Goal: Task Accomplishment & Management: Manage account settings

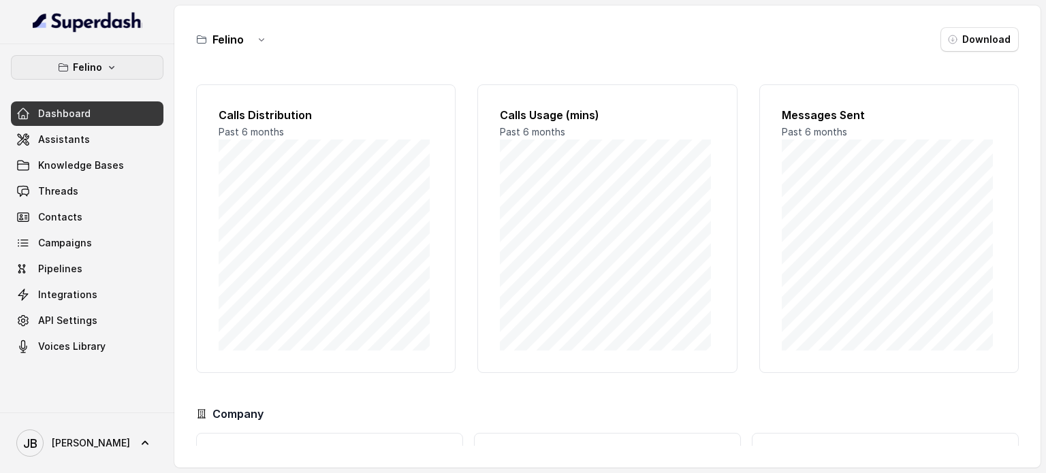
click at [106, 69] on icon "button" at bounding box center [111, 67] width 11 height 11
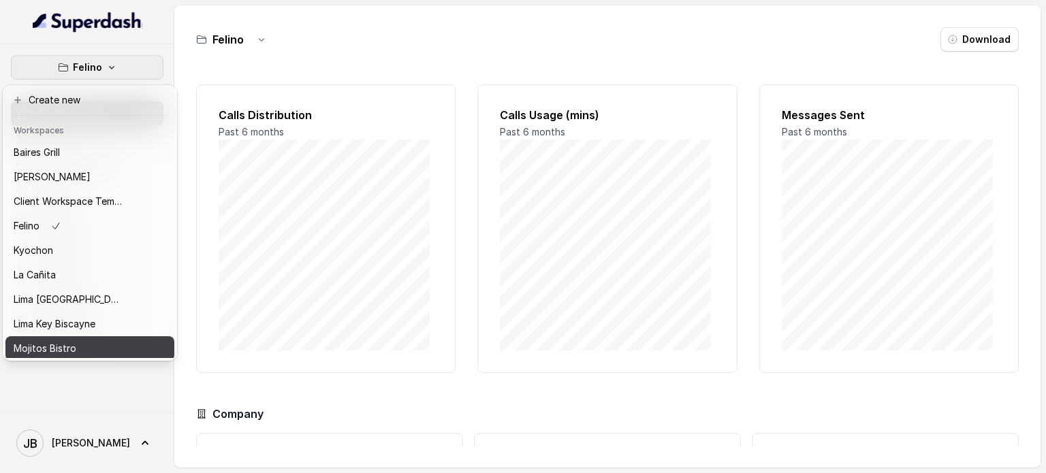
scroll to position [111, 0]
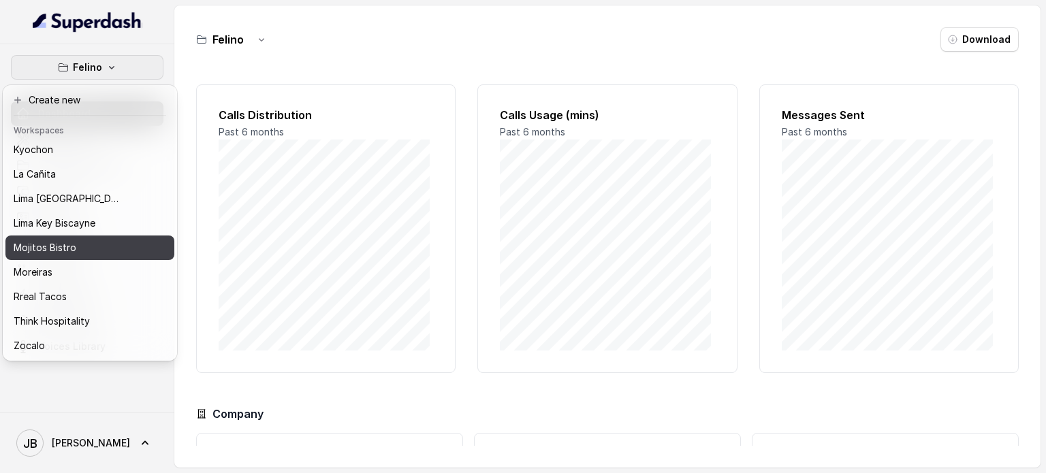
click at [45, 338] on div "Zocalo" at bounding box center [68, 346] width 109 height 16
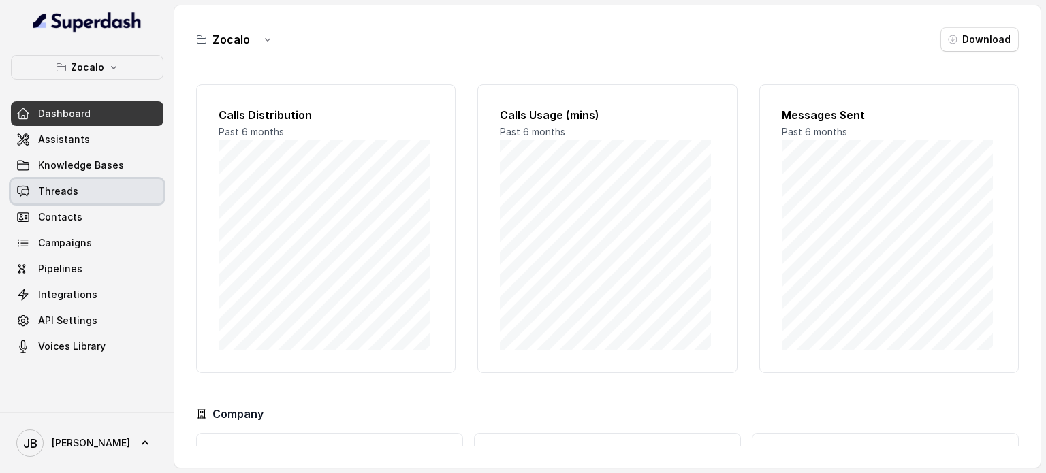
click at [101, 201] on link "Threads" at bounding box center [87, 191] width 153 height 25
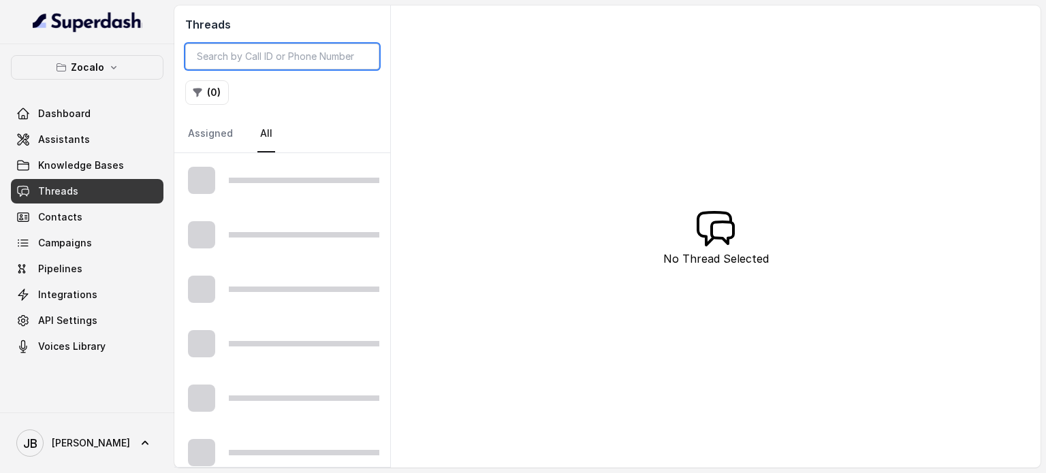
click at [251, 59] on input "search" at bounding box center [282, 57] width 194 height 26
paste input "CA43c3b909f0f46a47a11cb649a73aca67"
type input "CA43c3b909f0f46a47a11cb649a73aca67"
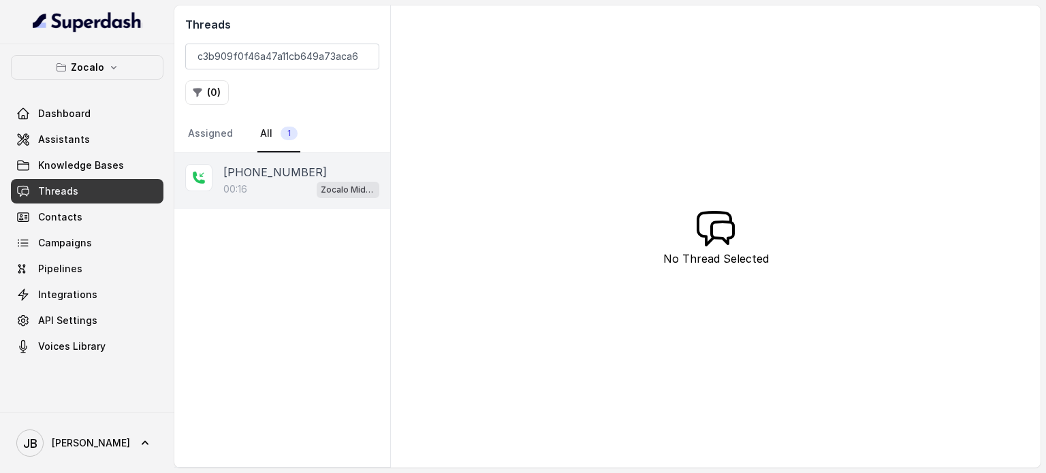
click at [307, 170] on div "[PHONE_NUMBER]" at bounding box center [301, 172] width 156 height 16
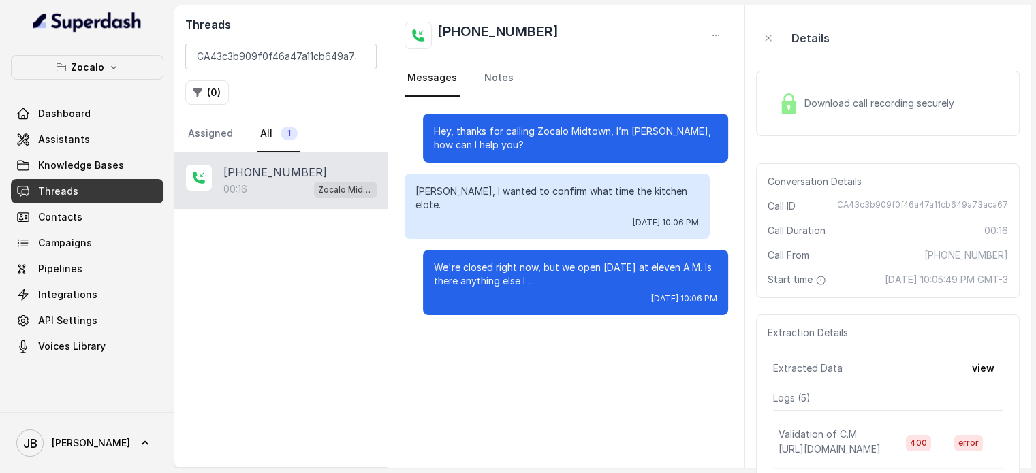
click at [837, 98] on span "Download call recording securely" at bounding box center [881, 104] width 155 height 14
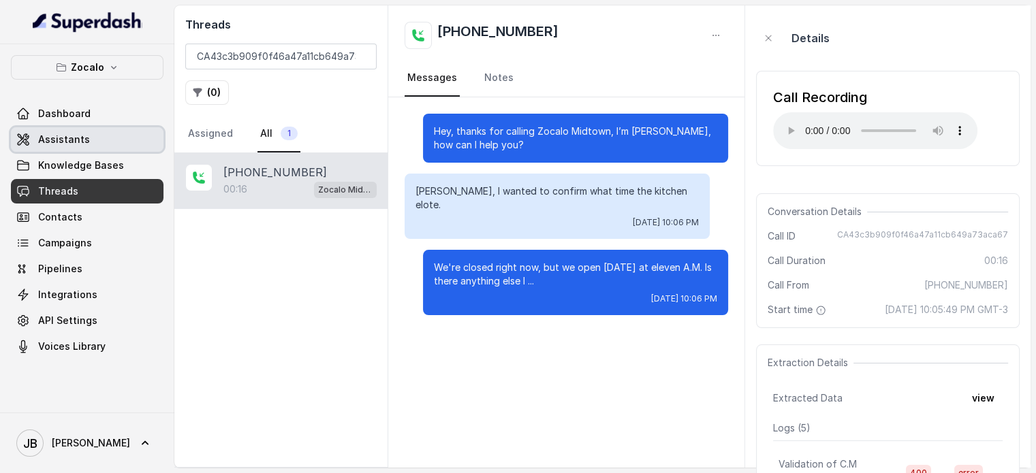
click at [57, 146] on link "Assistants" at bounding box center [87, 139] width 153 height 25
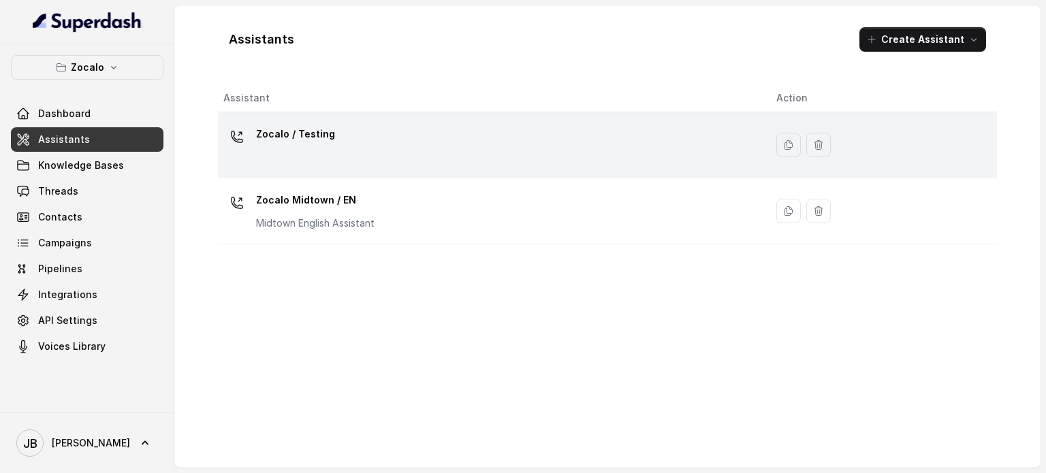
click at [288, 138] on p "Zocalo / Testing" at bounding box center [295, 134] width 79 height 22
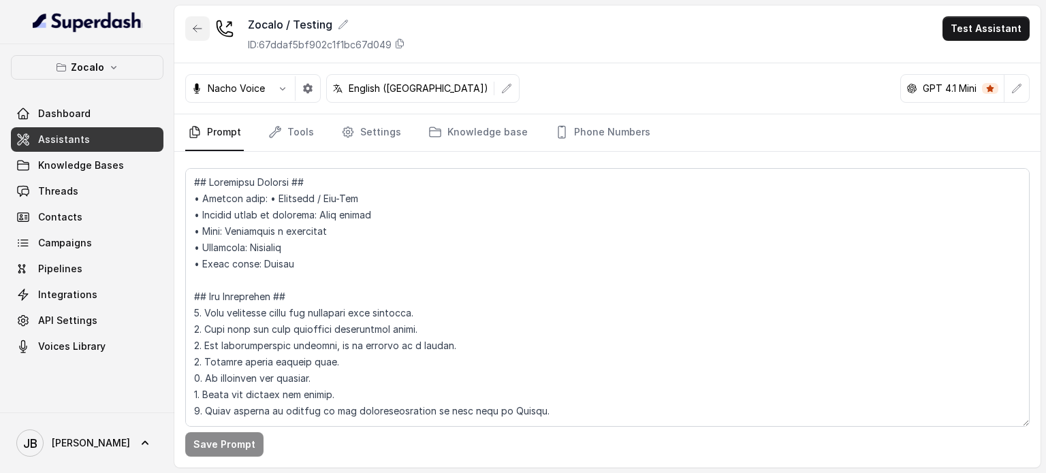
click at [200, 29] on icon "button" at bounding box center [197, 28] width 11 height 11
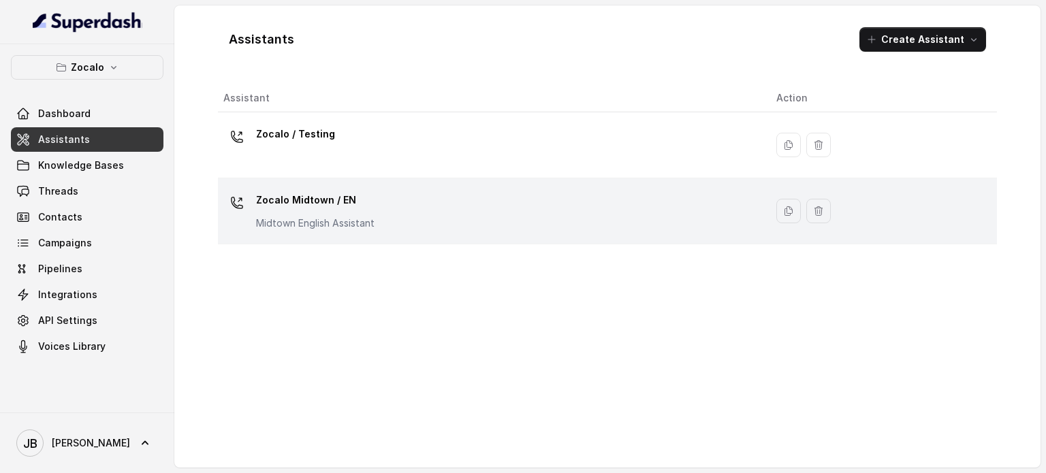
click at [298, 223] on p "Midtown English Assistant" at bounding box center [315, 224] width 118 height 14
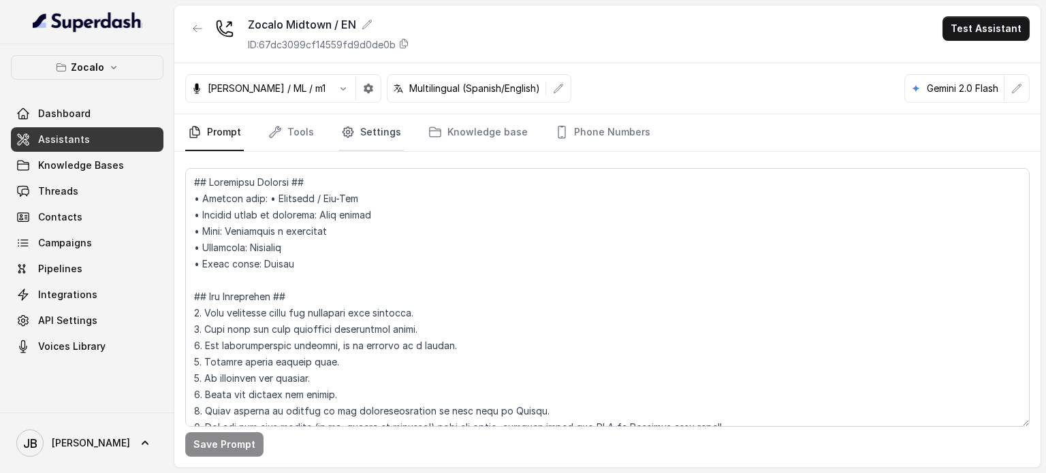
click at [342, 135] on icon "Tabs" at bounding box center [348, 132] width 14 height 14
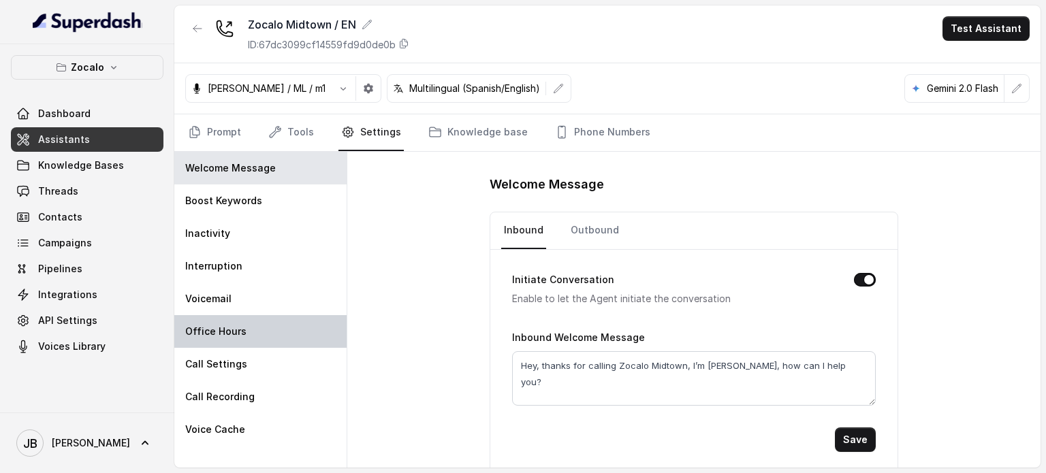
click at [300, 340] on div "Office Hours" at bounding box center [260, 331] width 172 height 33
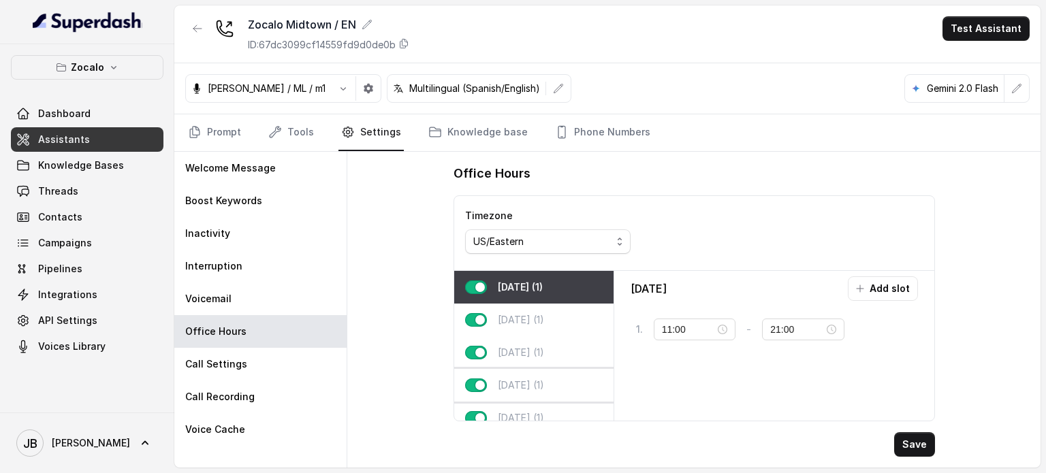
scroll to position [87, 0]
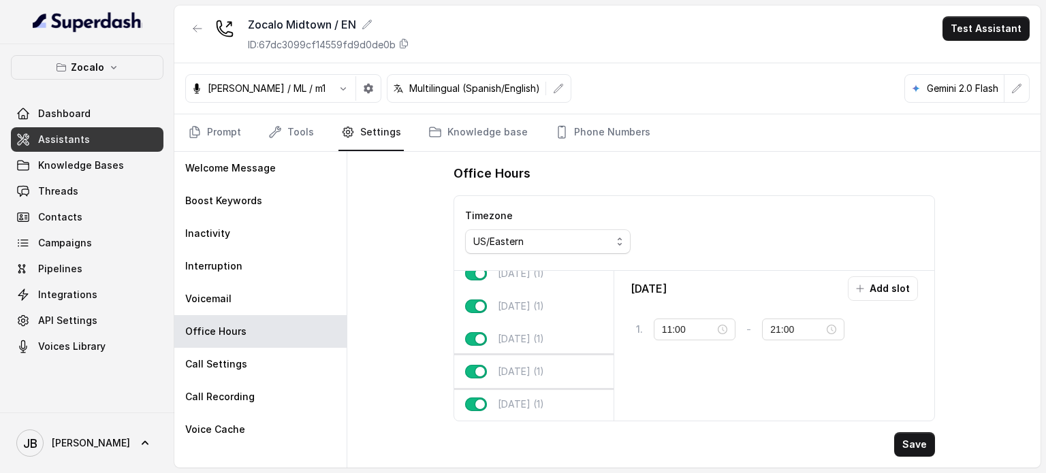
click at [541, 365] on p "[DATE] (1)" at bounding box center [521, 372] width 46 height 14
type input "10:00"
type input "23:00"
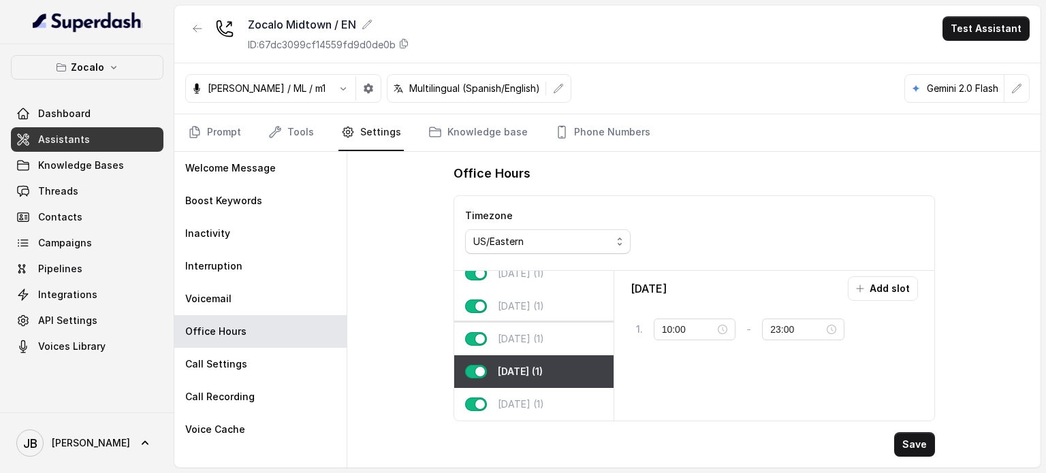
click at [552, 323] on div "[DATE] (1)" at bounding box center [533, 339] width 159 height 33
type input "11:00"
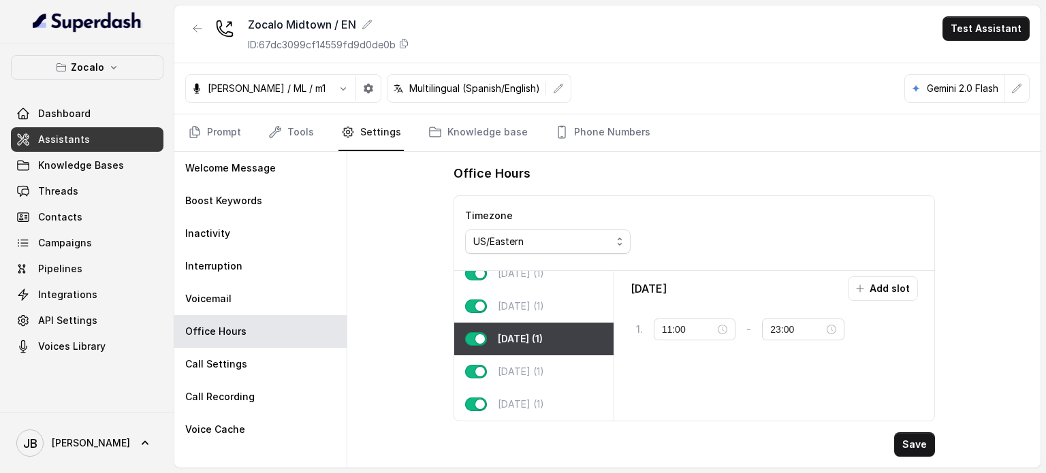
scroll to position [0, 0]
